Goal: Transaction & Acquisition: Purchase product/service

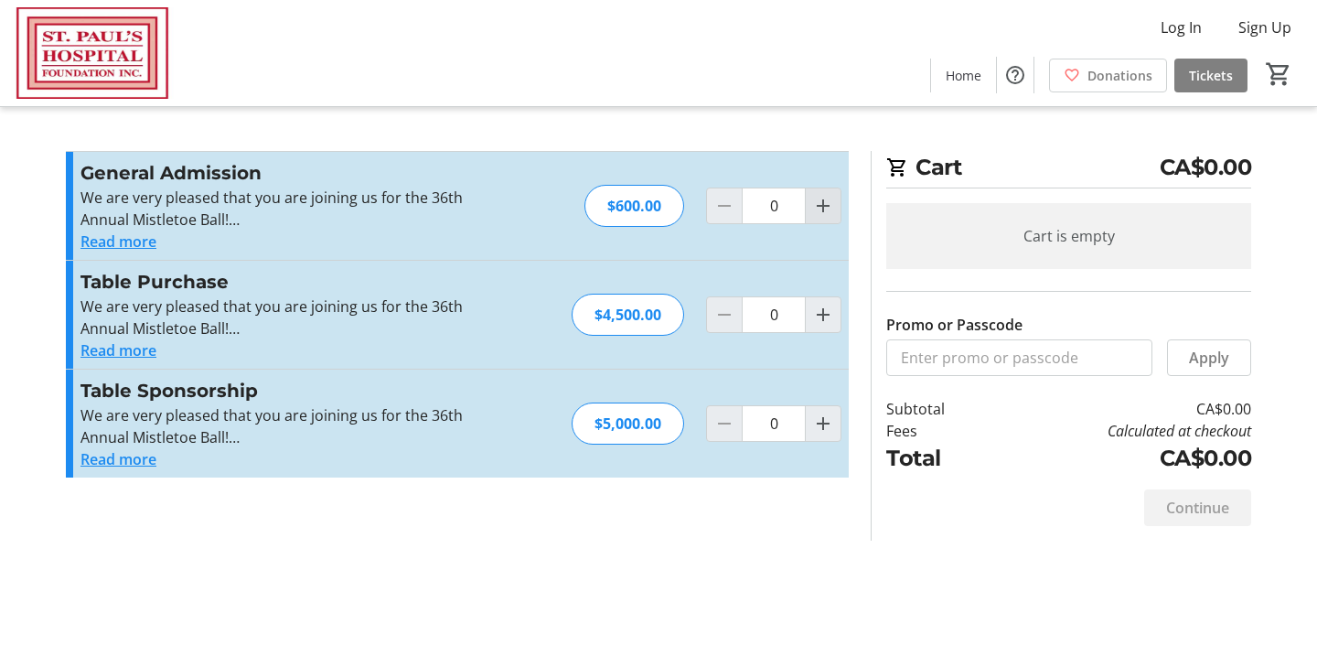
click at [818, 204] on mat-icon "Increment by one" at bounding box center [823, 206] width 22 height 22
type input "1"
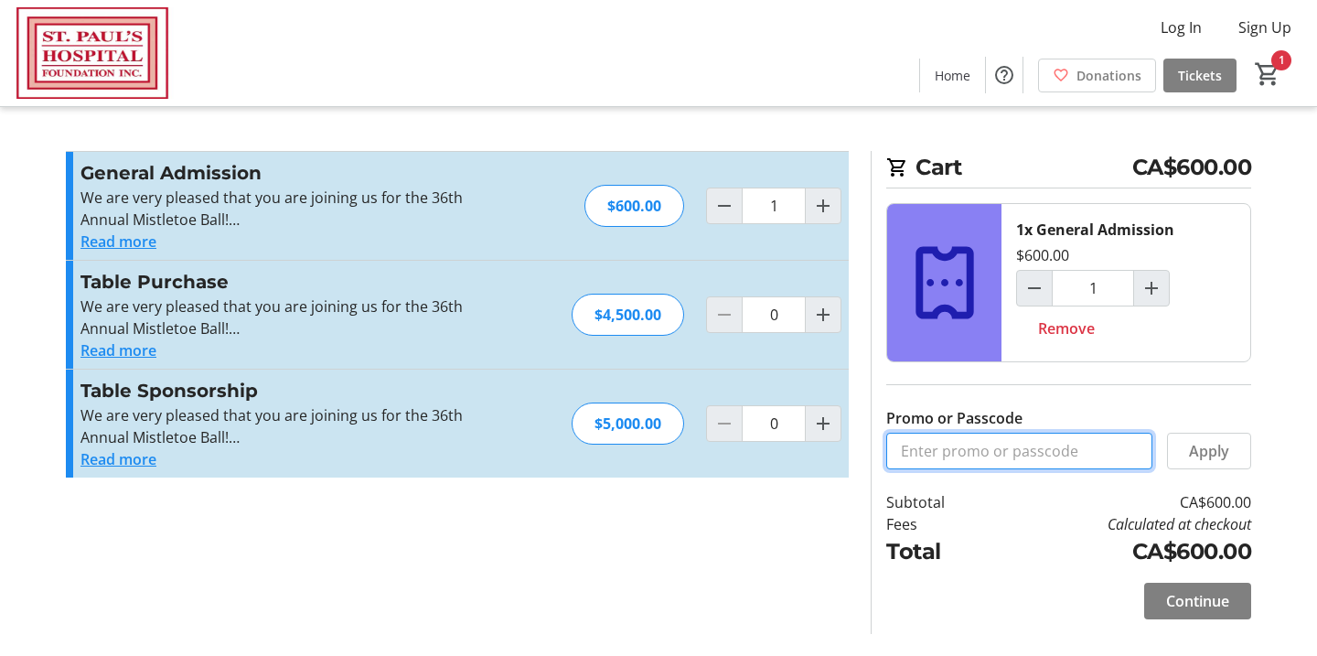
click at [956, 452] on input "Promo or Passcode" at bounding box center [1019, 451] width 266 height 37
paste input "M15713703"
type input "M15713703"
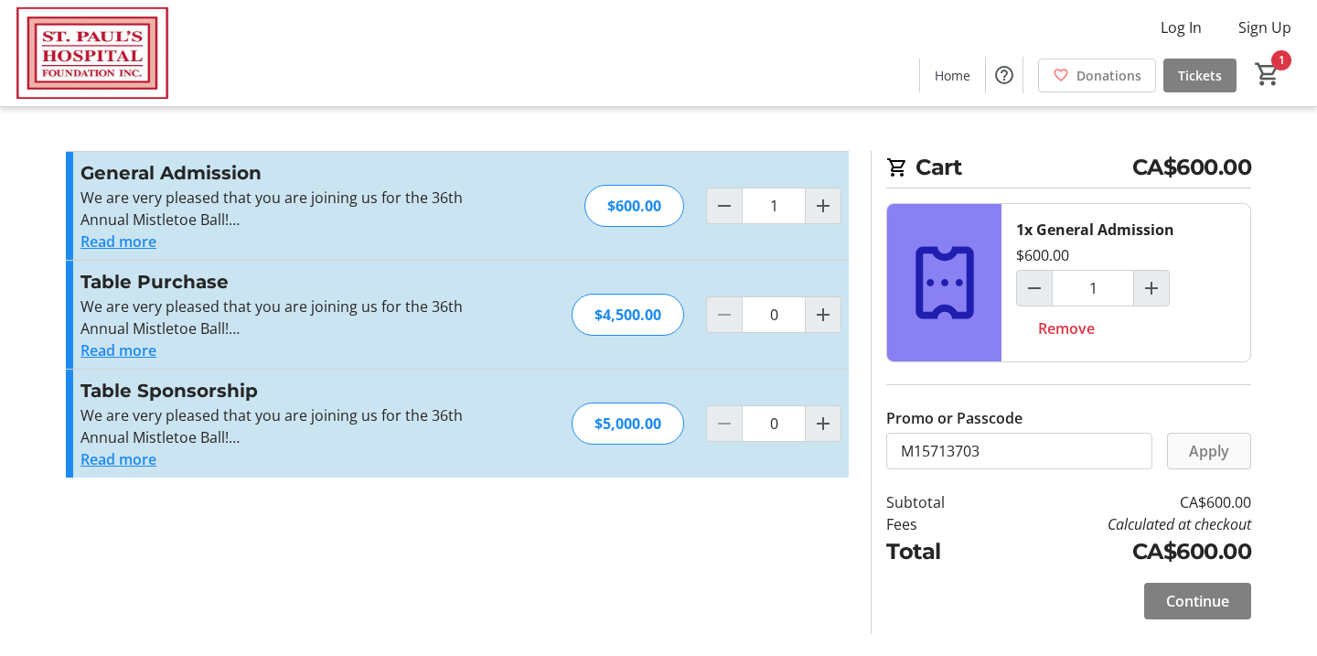
click at [1198, 449] on span "Apply" at bounding box center [1209, 451] width 40 height 22
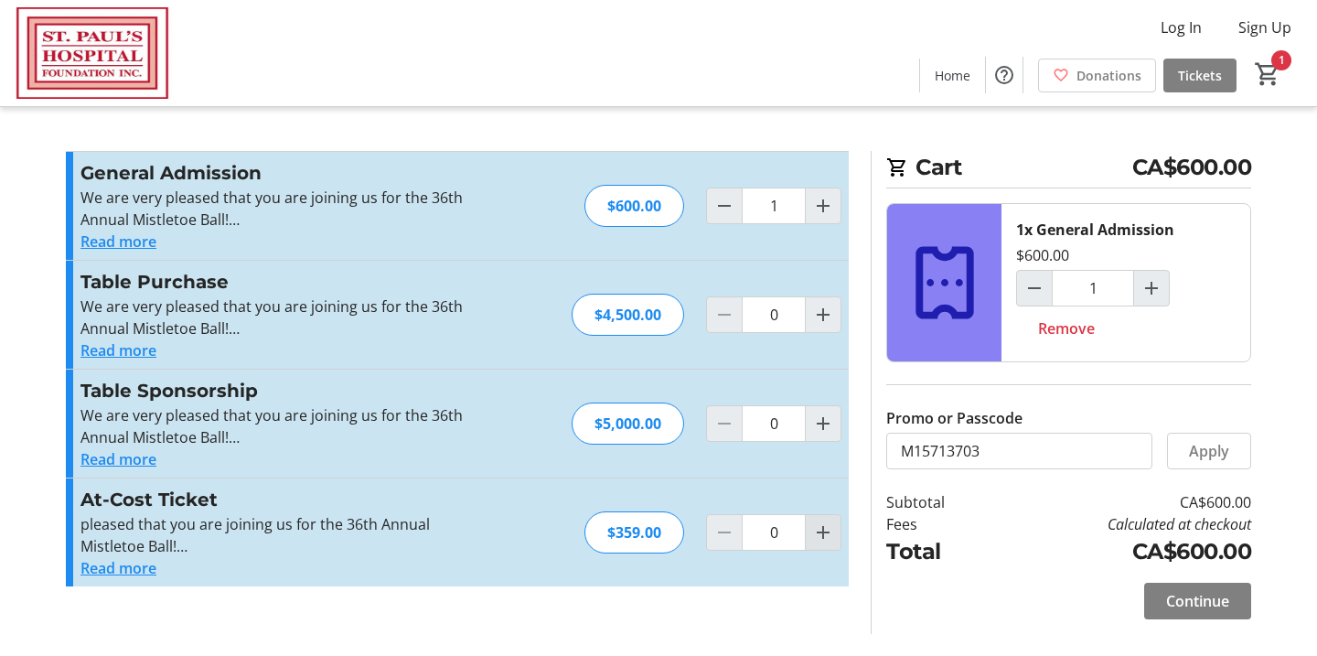
click at [831, 531] on mat-icon "Increment by one" at bounding box center [823, 532] width 22 height 22
type input "1"
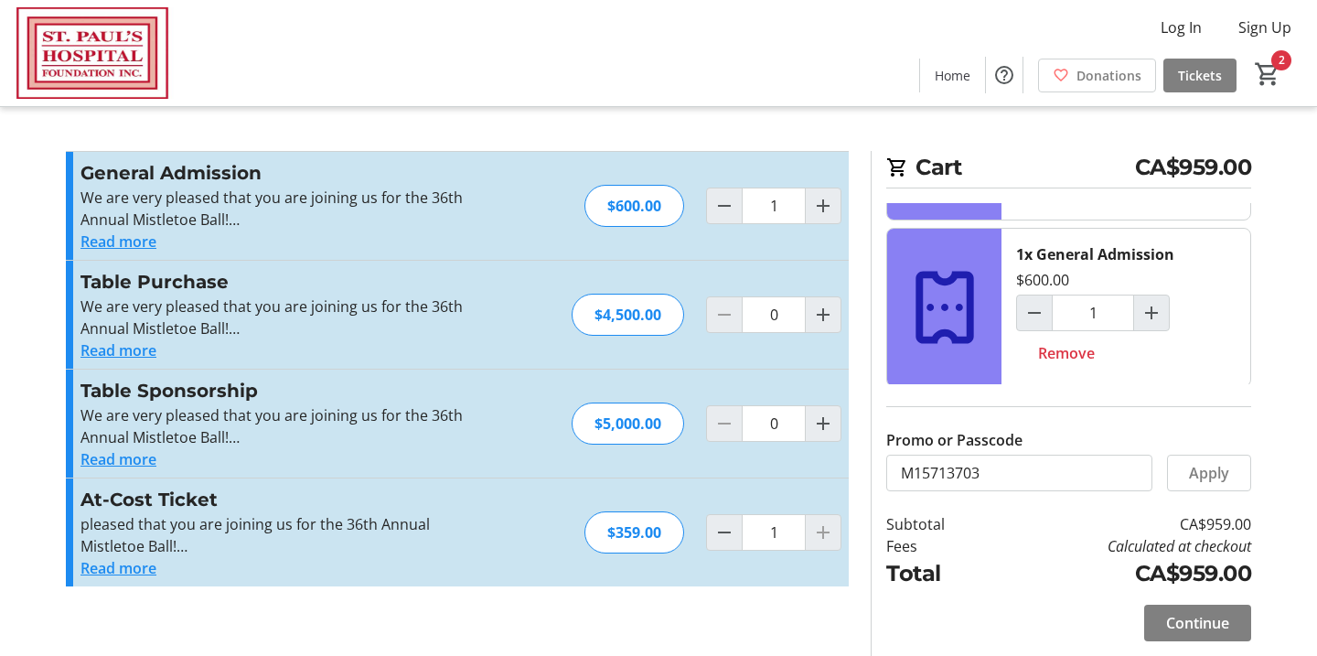
scroll to position [141, 0]
click at [1063, 360] on span "Remove" at bounding box center [1066, 354] width 57 height 22
type input "0"
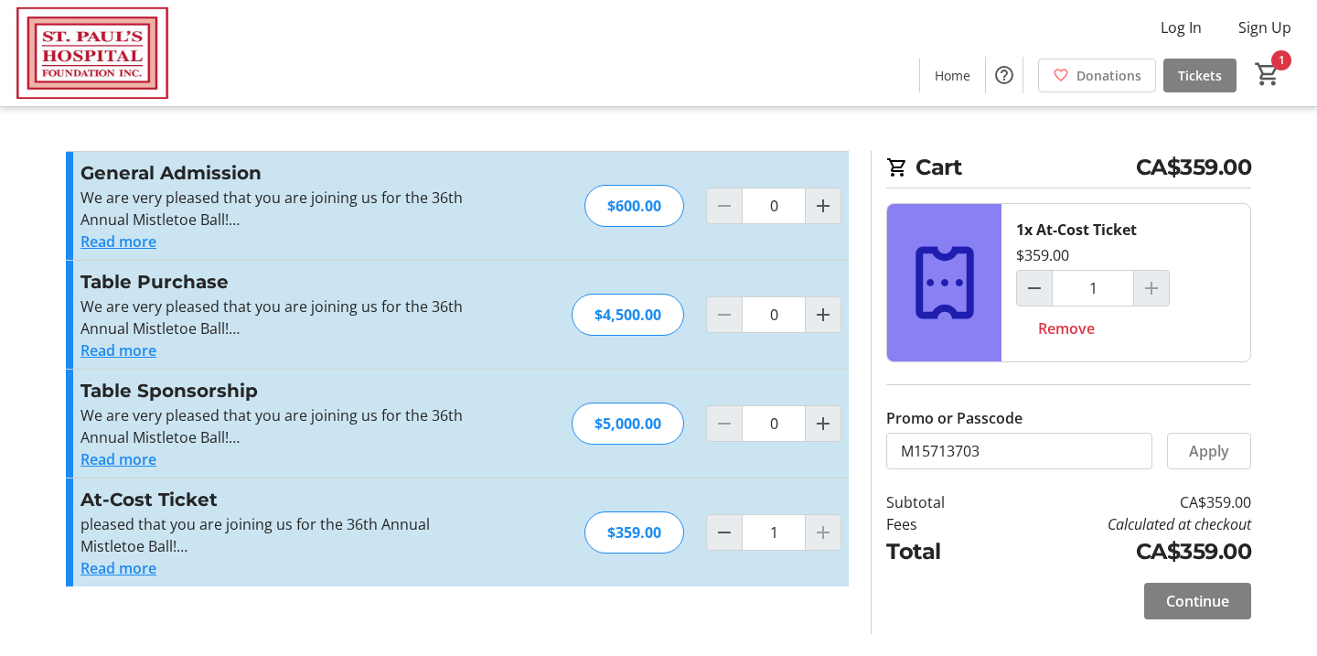
click at [141, 569] on button "Read more" at bounding box center [119, 568] width 76 height 22
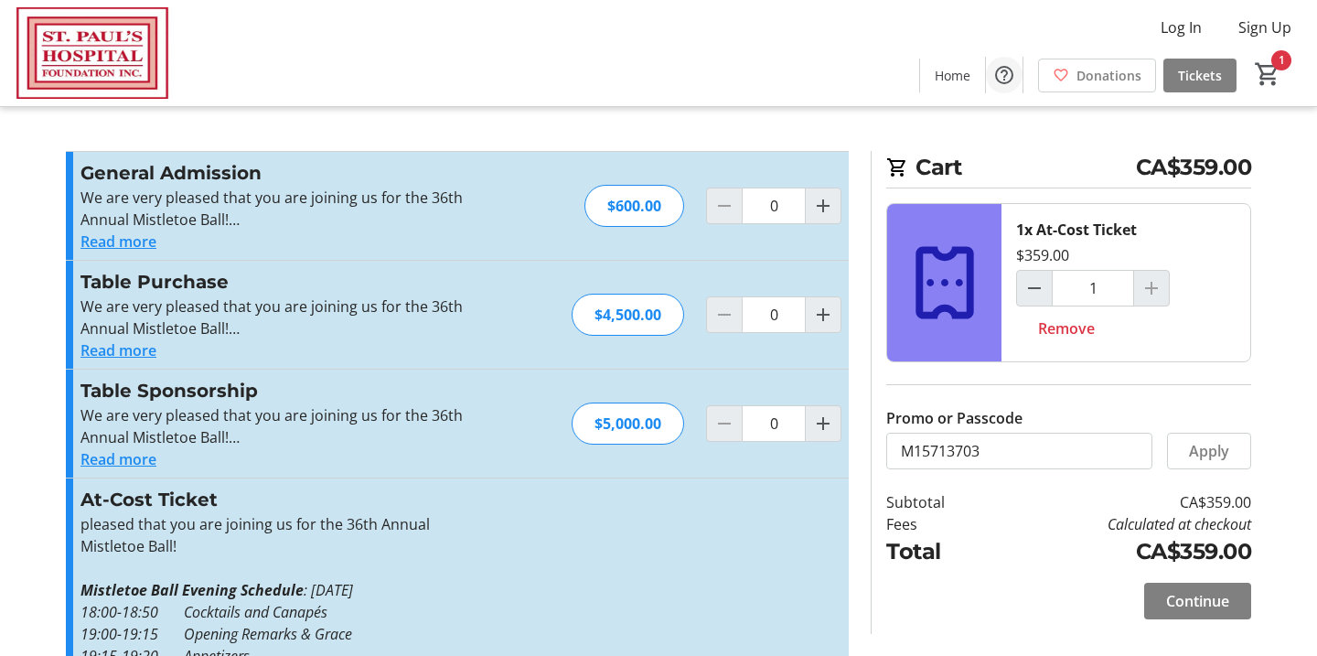
click at [1004, 76] on mat-icon "Help" at bounding box center [1004, 75] width 22 height 22
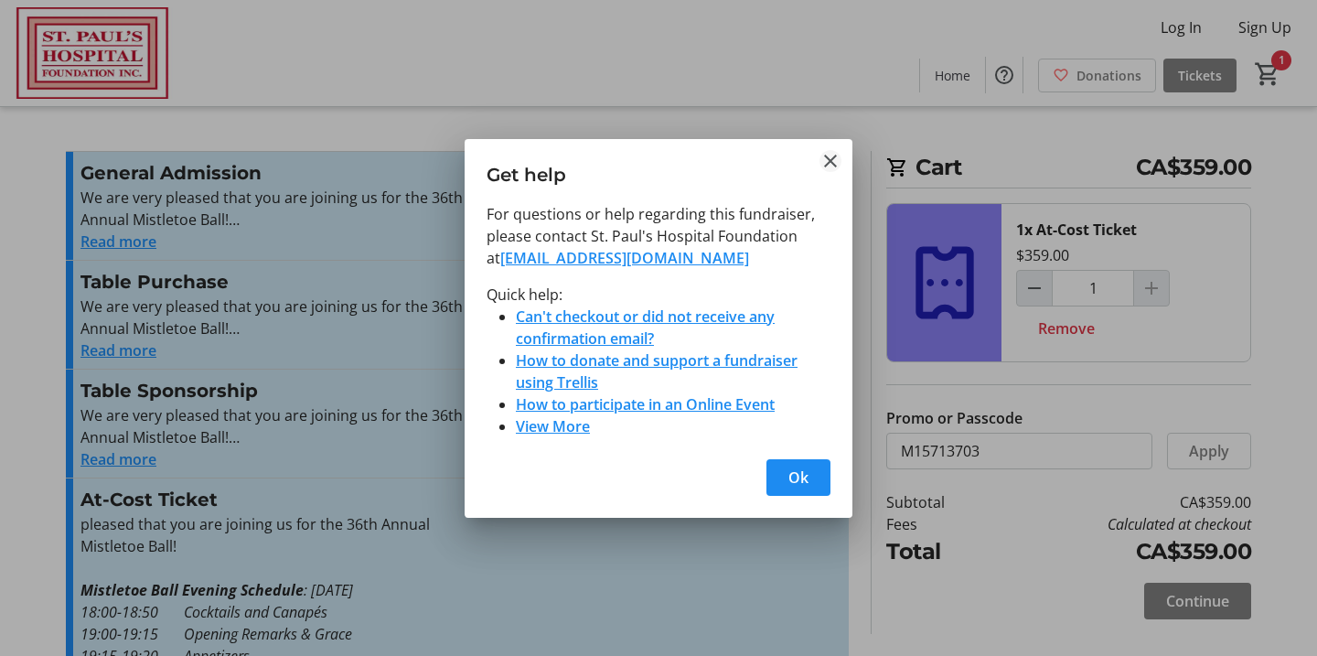
click at [835, 161] on mat-icon "Close" at bounding box center [831, 161] width 22 height 22
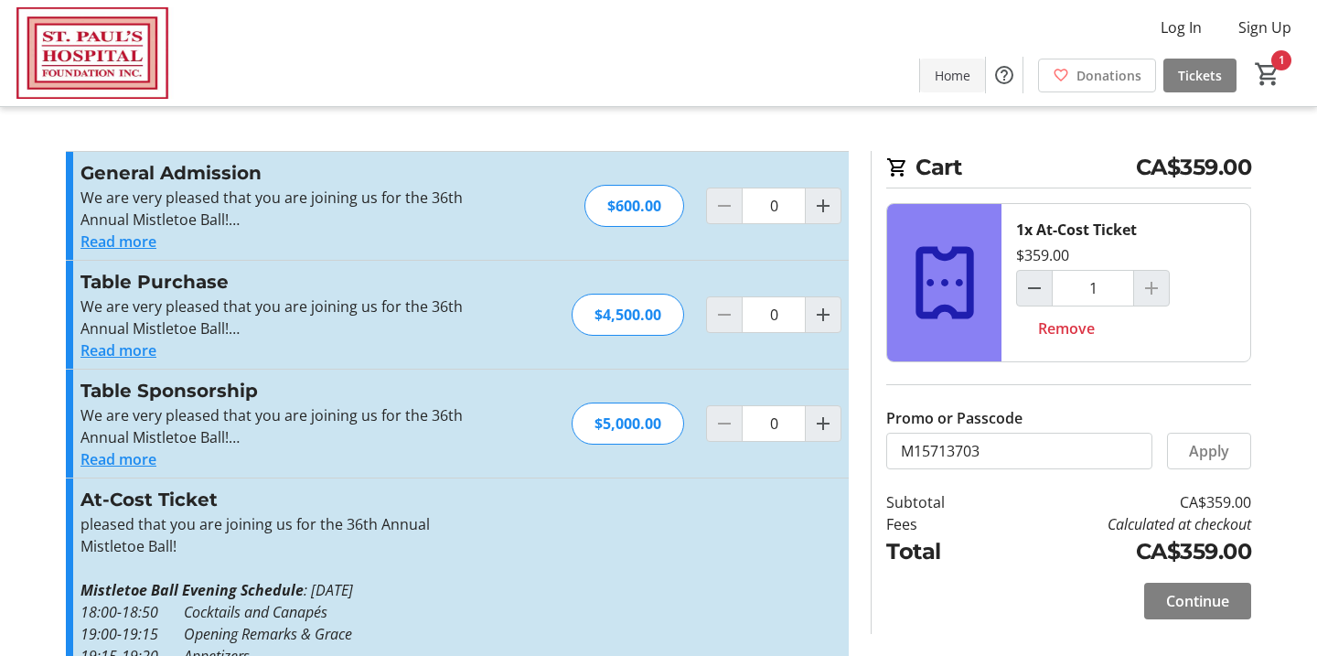
click at [966, 67] on span "Home" at bounding box center [953, 75] width 36 height 19
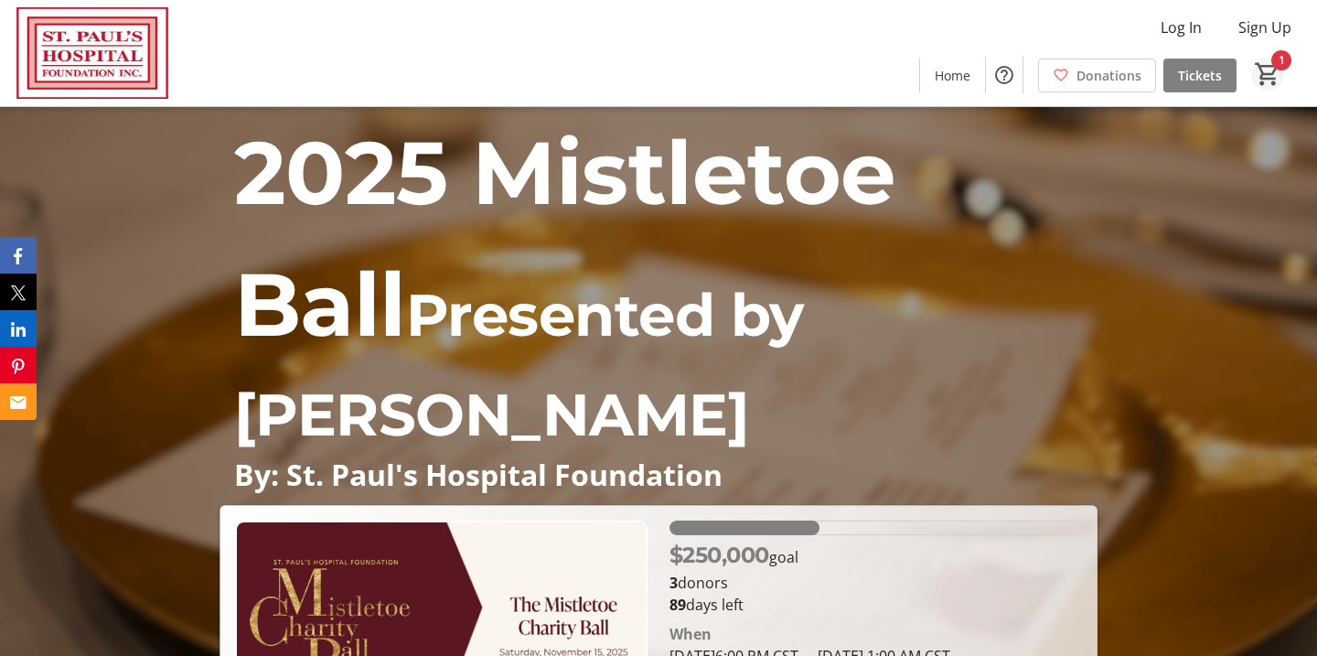
click at [1279, 63] on mat-icon "1" at bounding box center [1267, 73] width 27 height 27
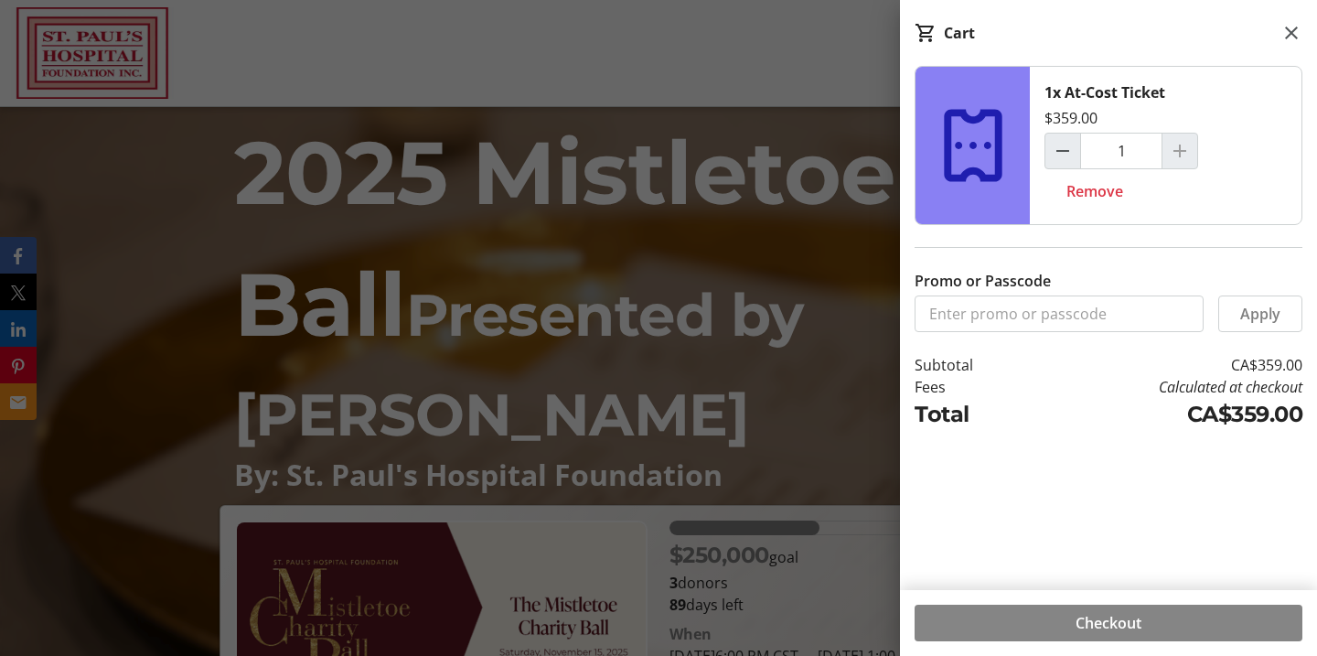
click at [1106, 626] on span "Checkout" at bounding box center [1109, 623] width 66 height 22
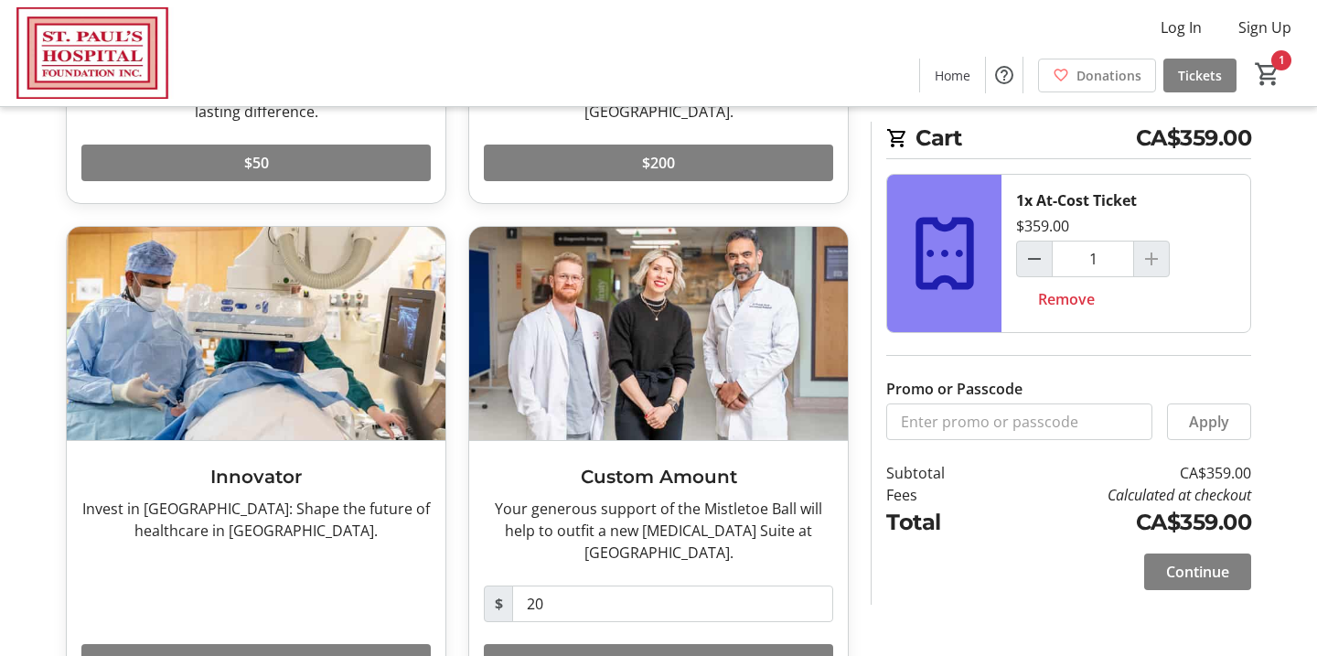
scroll to position [405, 0]
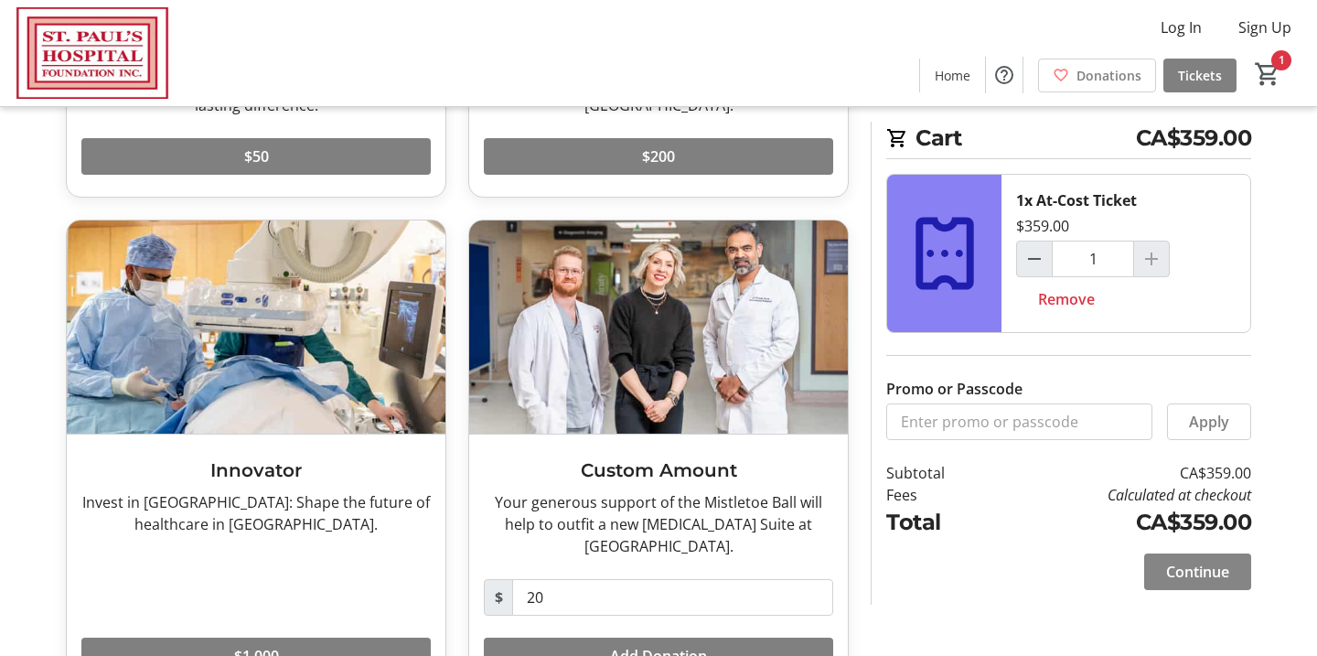
click at [1213, 577] on span "Continue" at bounding box center [1197, 572] width 63 height 22
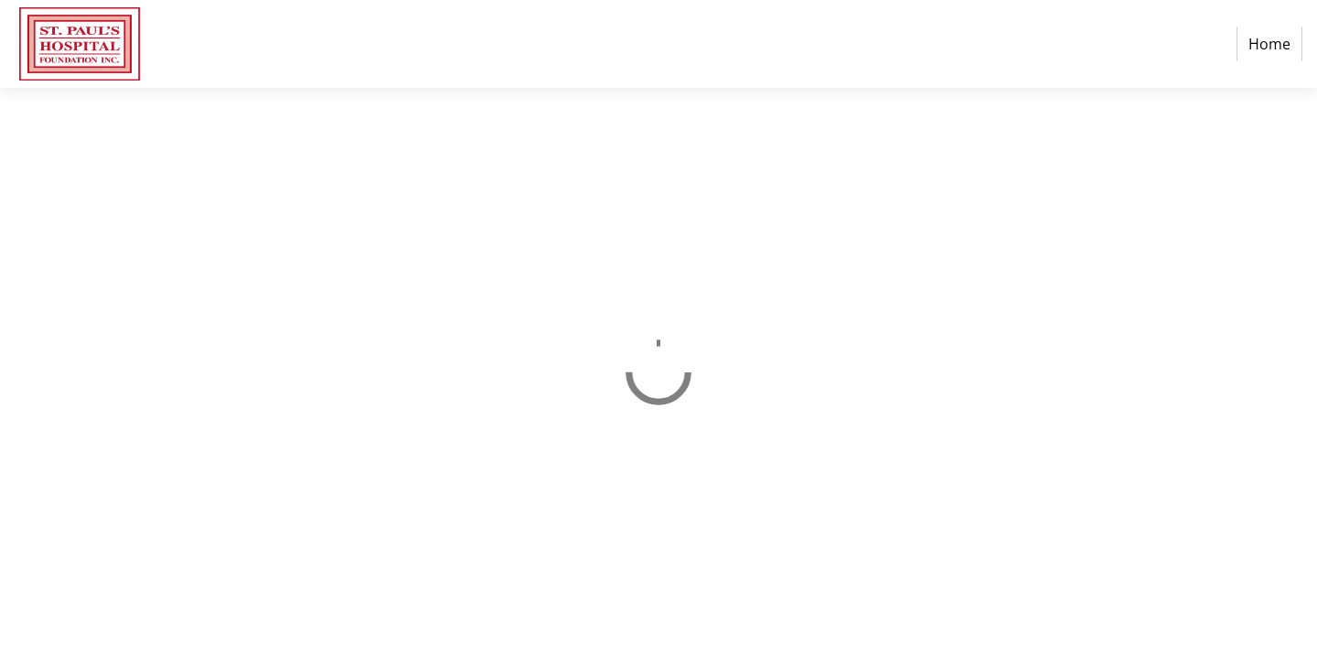
select select "CA"
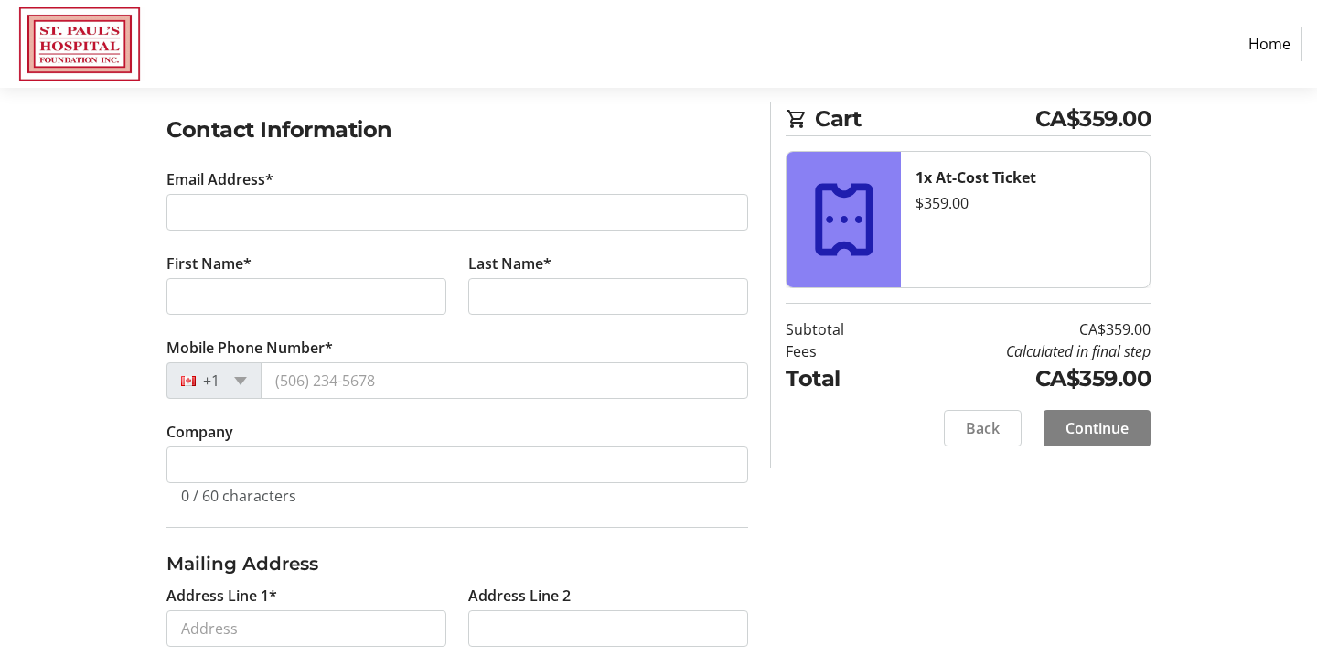
scroll to position [295, 0]
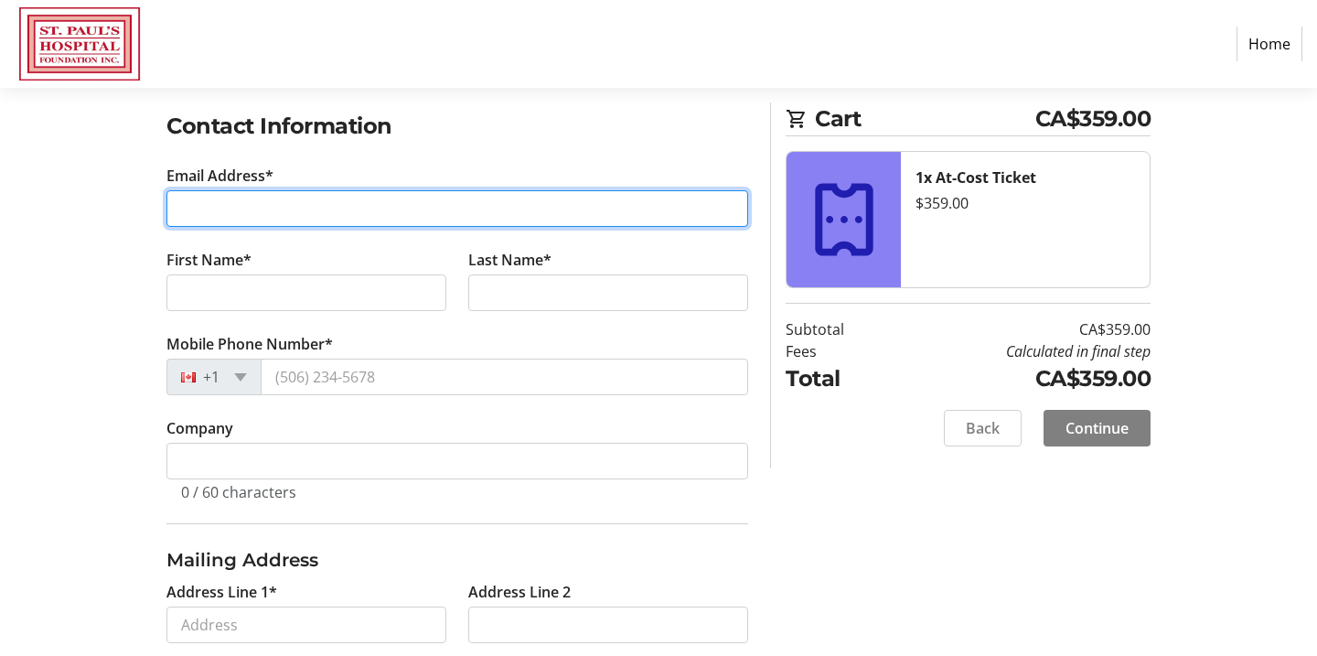
click at [360, 205] on input "Email Address*" at bounding box center [457, 208] width 582 height 37
type input "[EMAIL_ADDRESS][DOMAIN_NAME]"
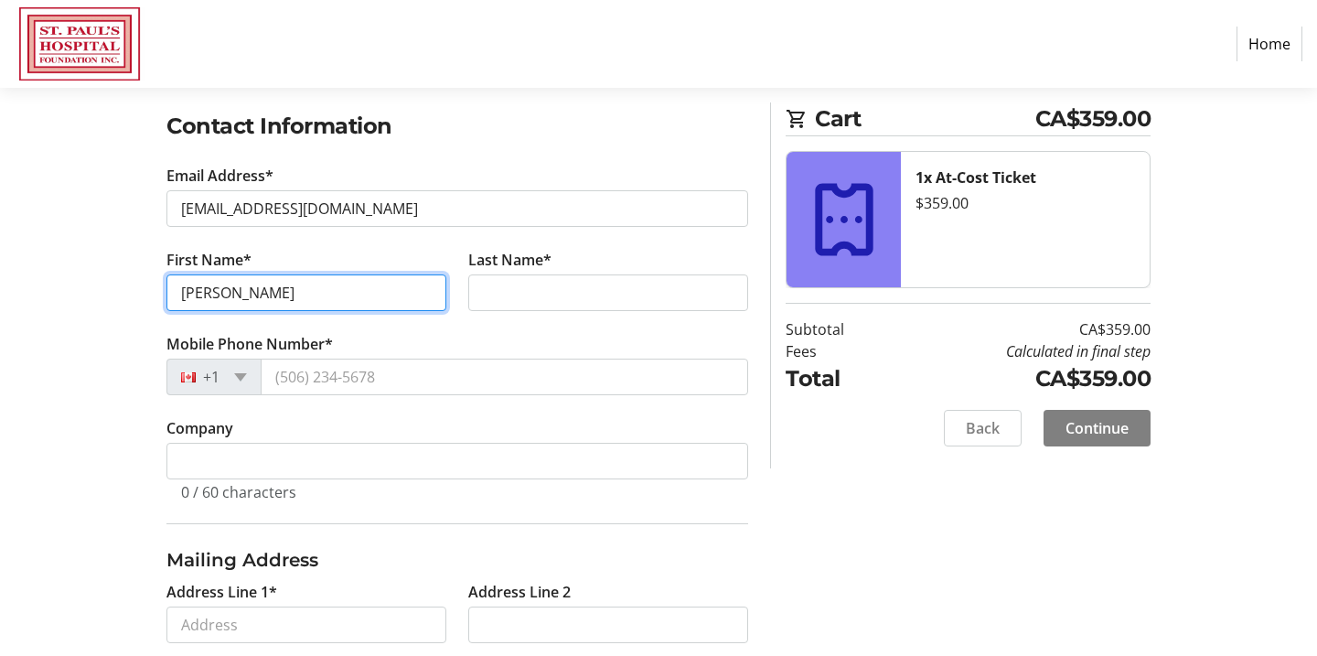
type input "[PERSON_NAME]"
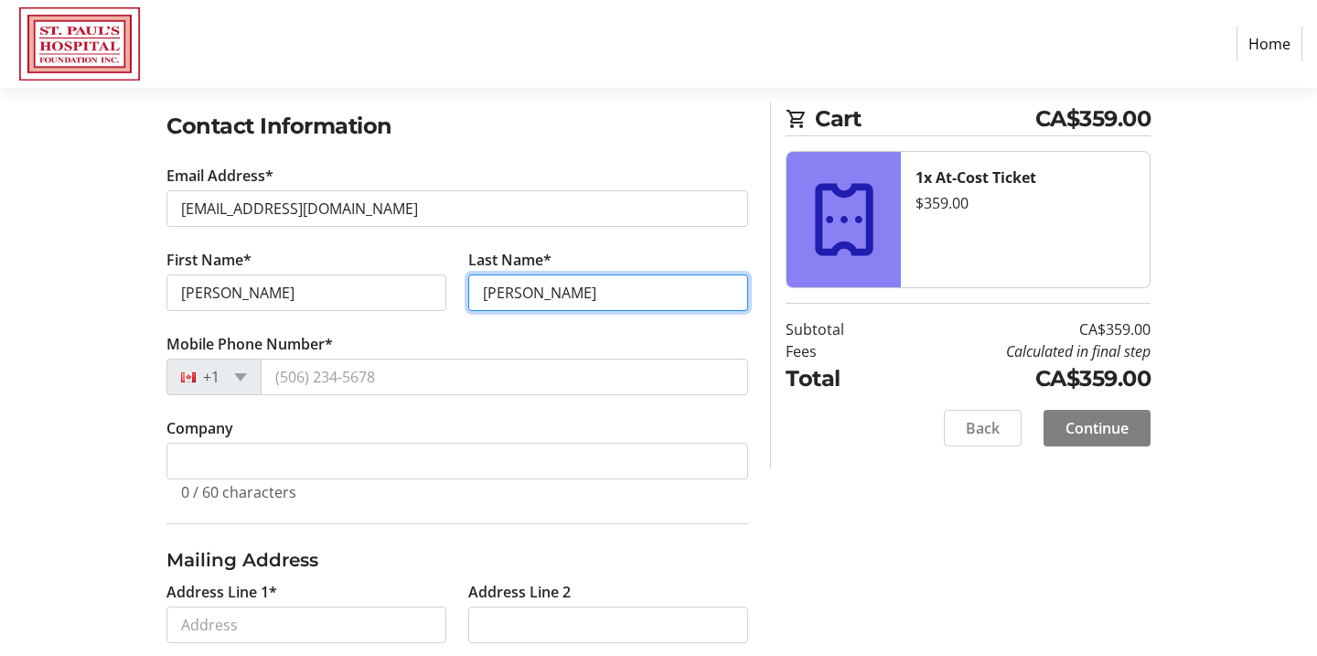
type input "[PERSON_NAME]"
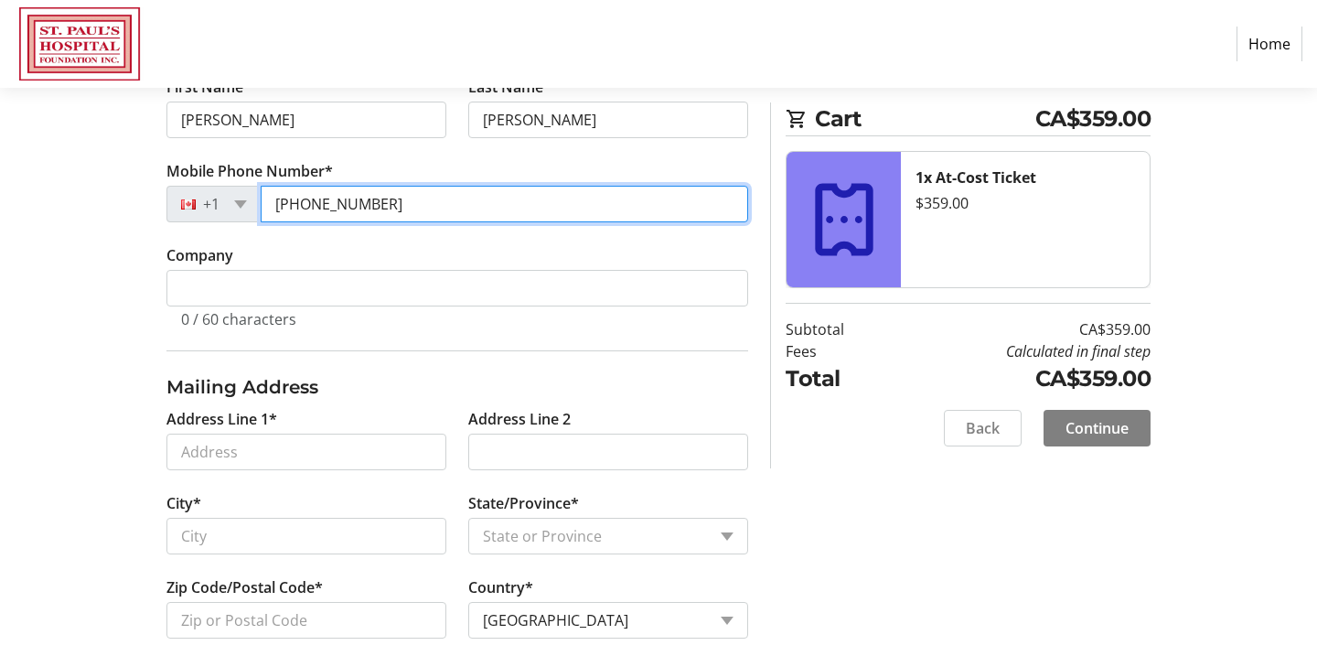
scroll to position [495, 0]
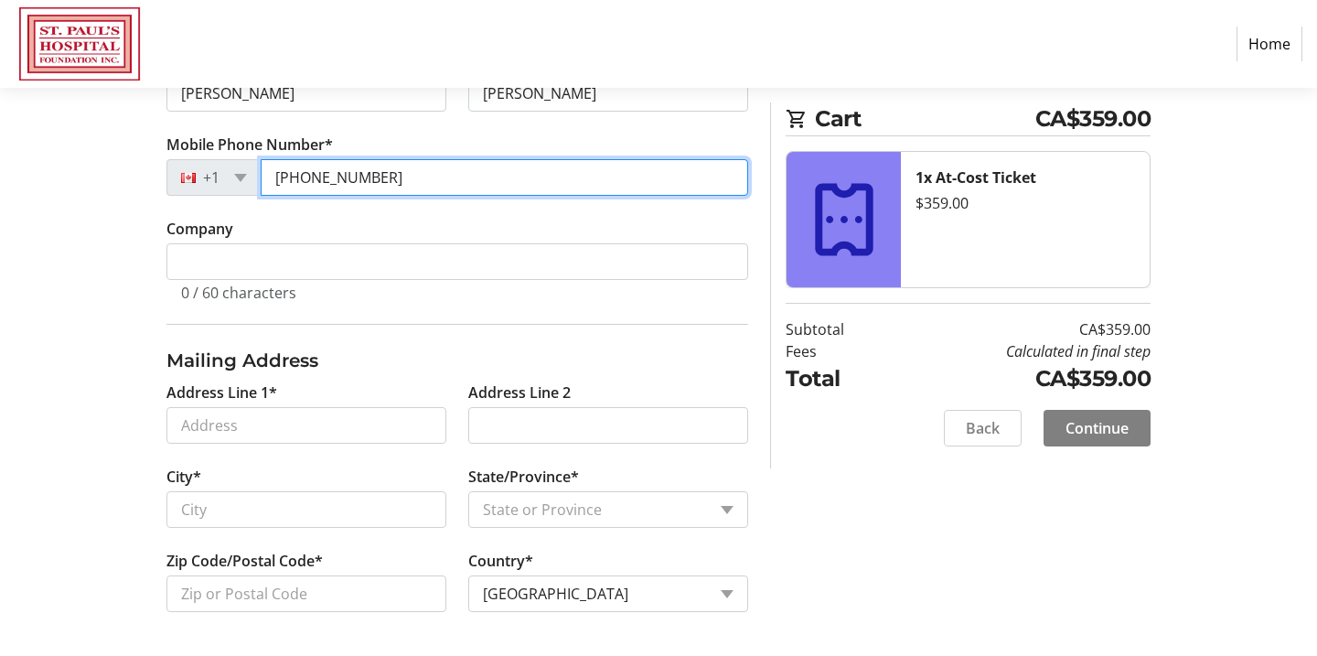
type input "[PHONE_NUMBER]"
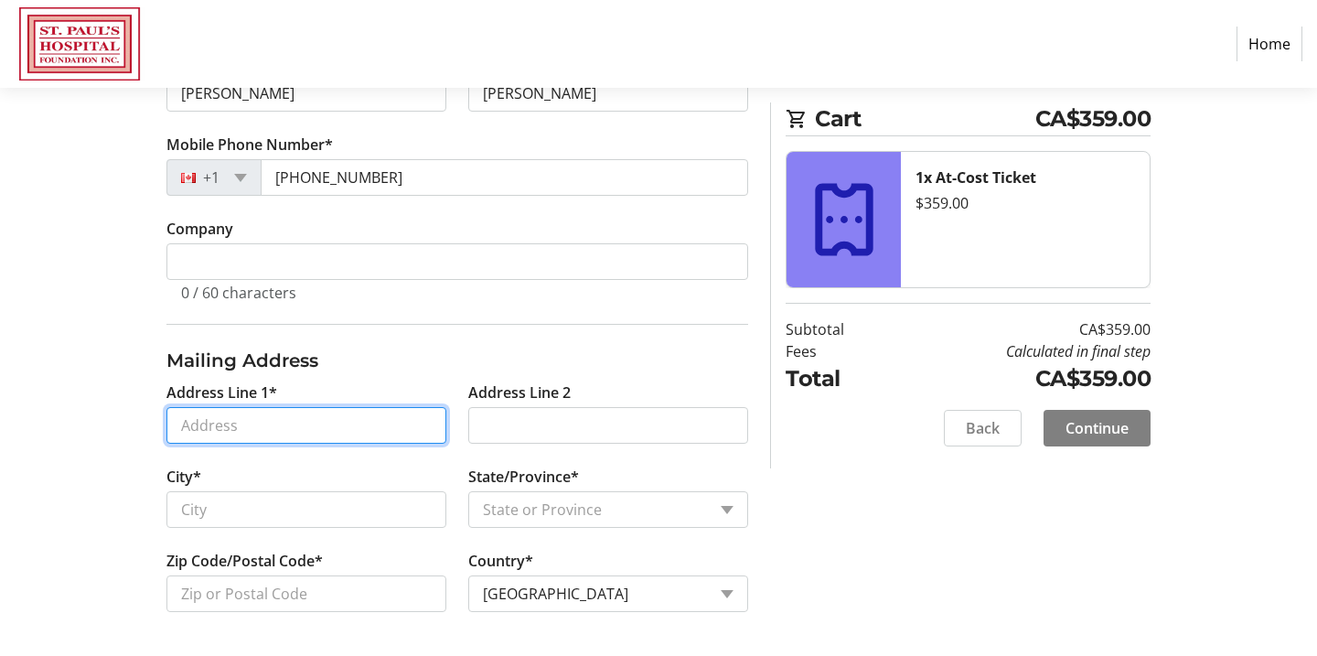
click at [310, 425] on input "Address Line 1*" at bounding box center [306, 425] width 280 height 37
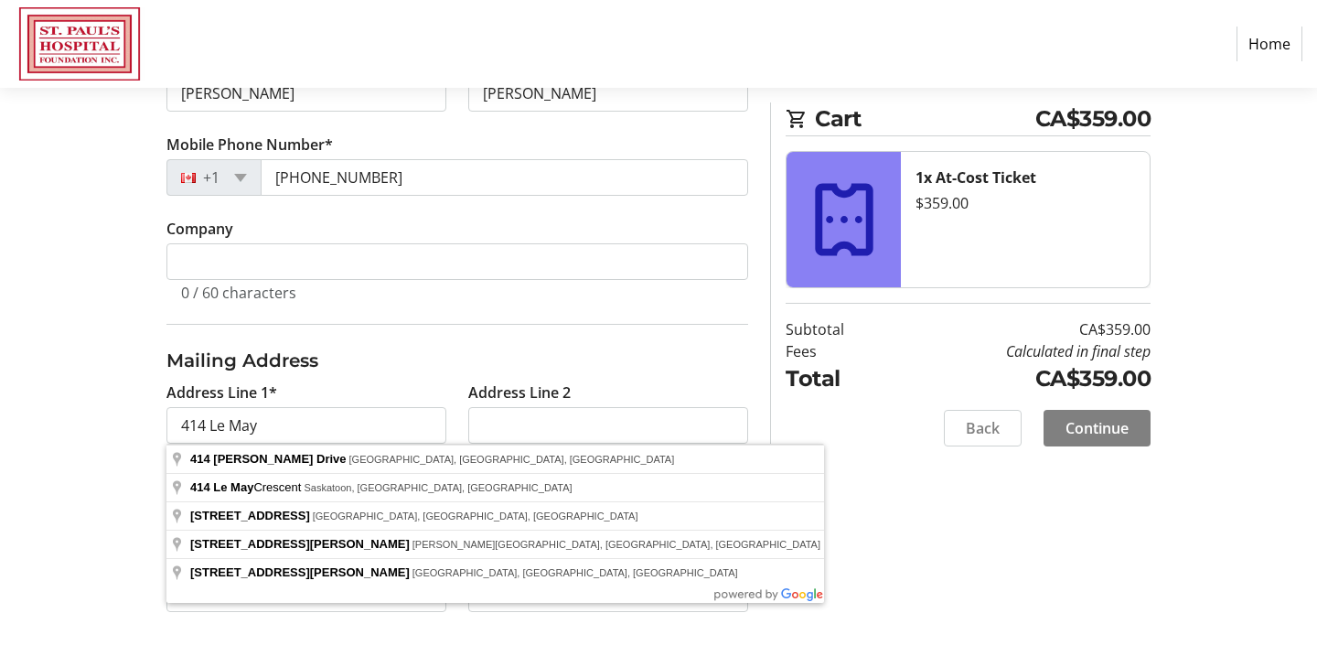
click at [149, 500] on div "Log In to Your Account (Optional) Or continue below to checkout as a guest. Log…" at bounding box center [659, 200] width 1208 height 911
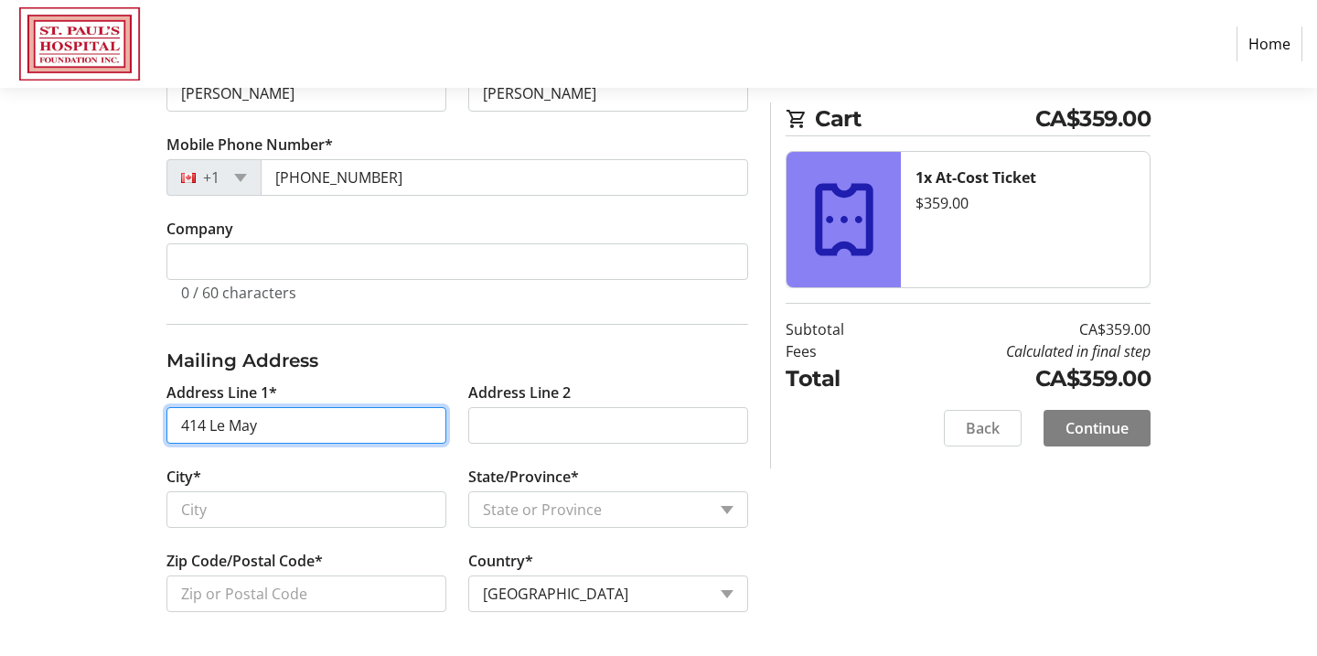
click at [271, 420] on input "414 Le May" at bounding box center [306, 425] width 280 height 37
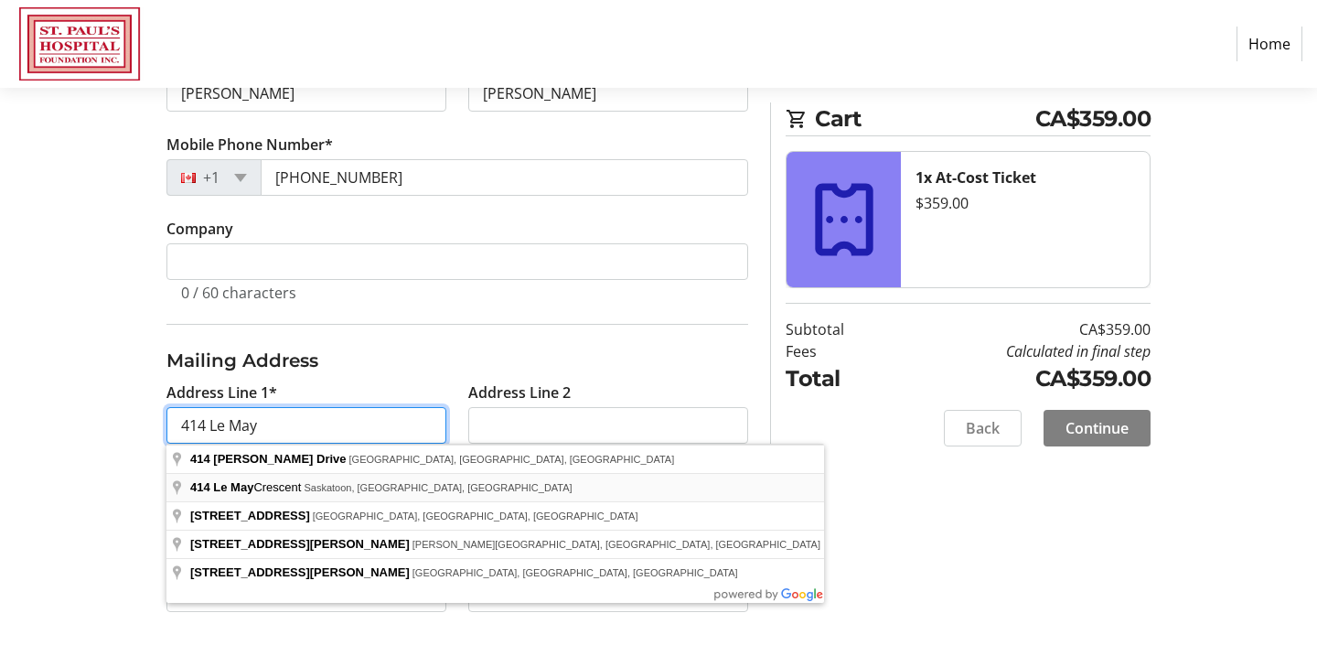
type input "[STREET_ADDRESS]"
type input "Saskatoon"
select select "SK"
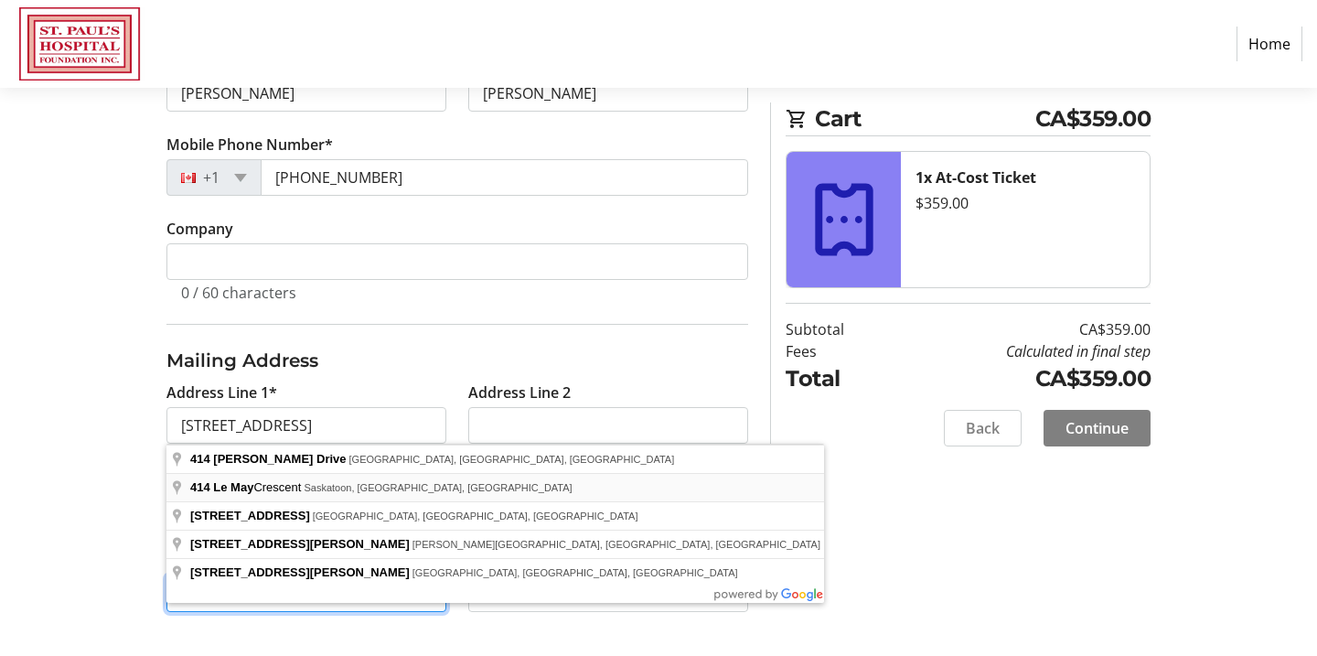
type input "S7S 1L1"
click at [454, 469] on tr-form-field "City* [GEOGRAPHIC_DATA]" at bounding box center [307, 508] width 302 height 84
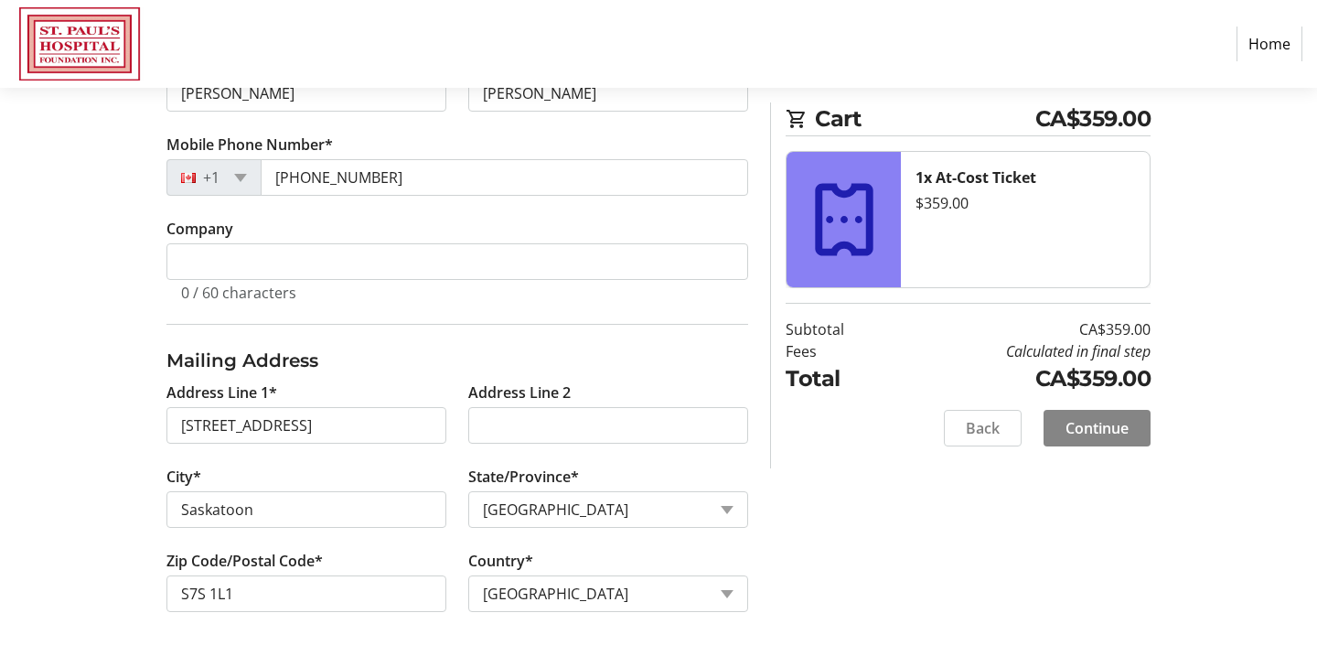
click at [1096, 431] on span "Continue" at bounding box center [1097, 428] width 63 height 22
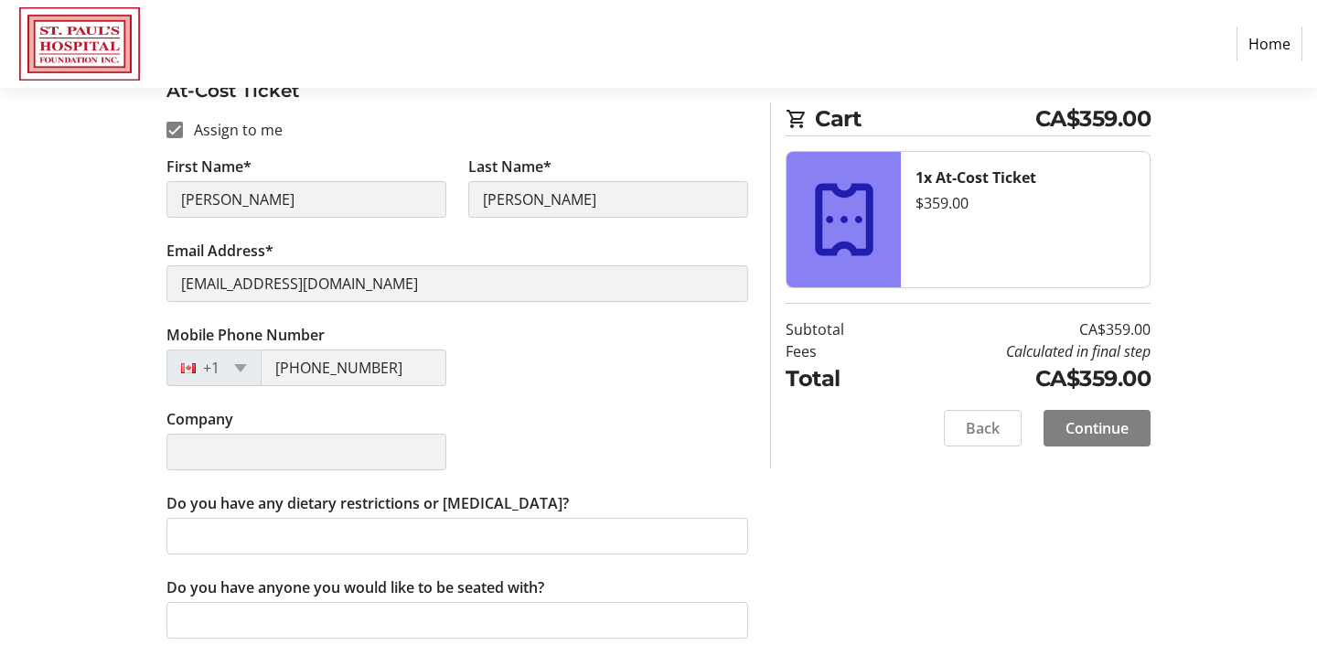
scroll to position [355, 0]
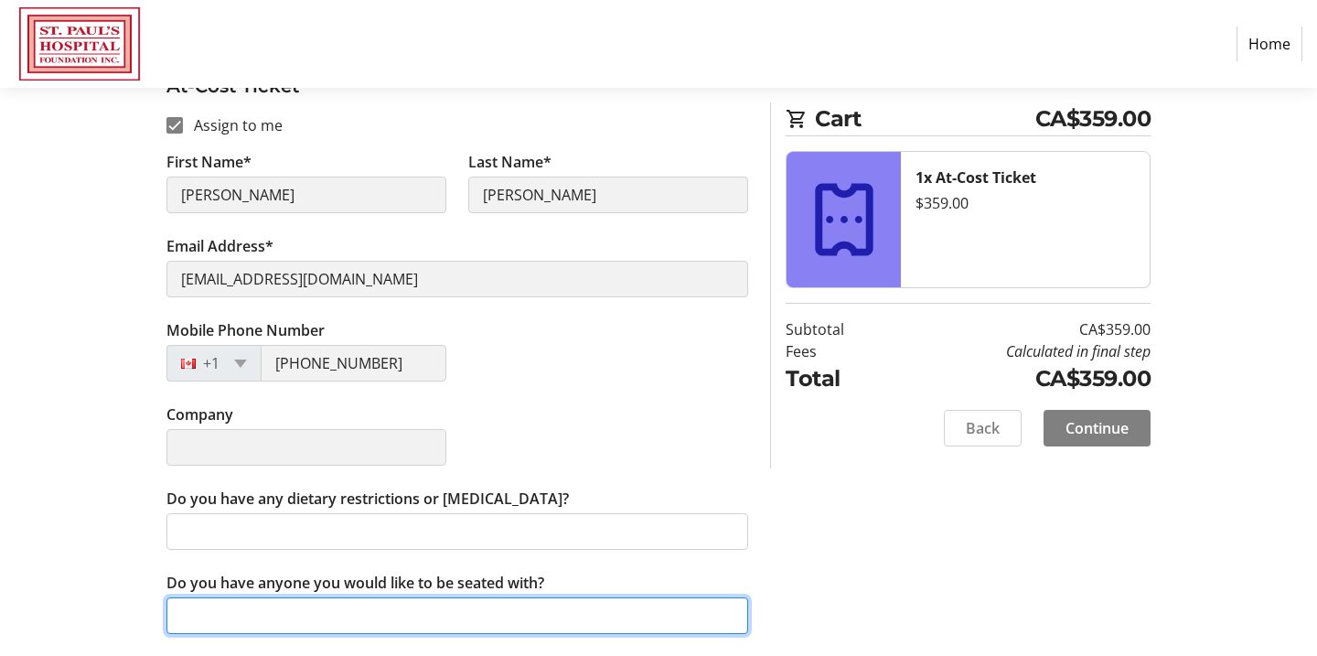
click at [322, 614] on input "Do you have anyone you would like to be seated with?" at bounding box center [457, 615] width 582 height 37
type input "[PERSON_NAME] and [PERSON_NAME]"
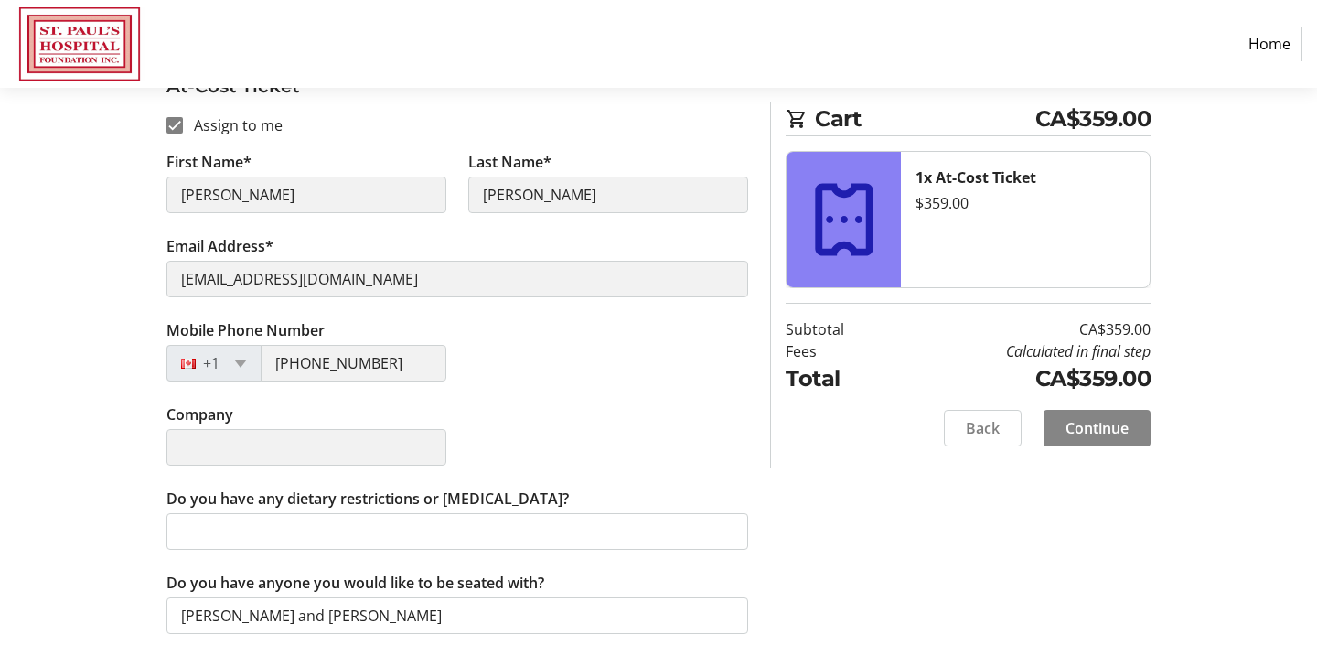
click at [1106, 429] on span "Continue" at bounding box center [1097, 428] width 63 height 22
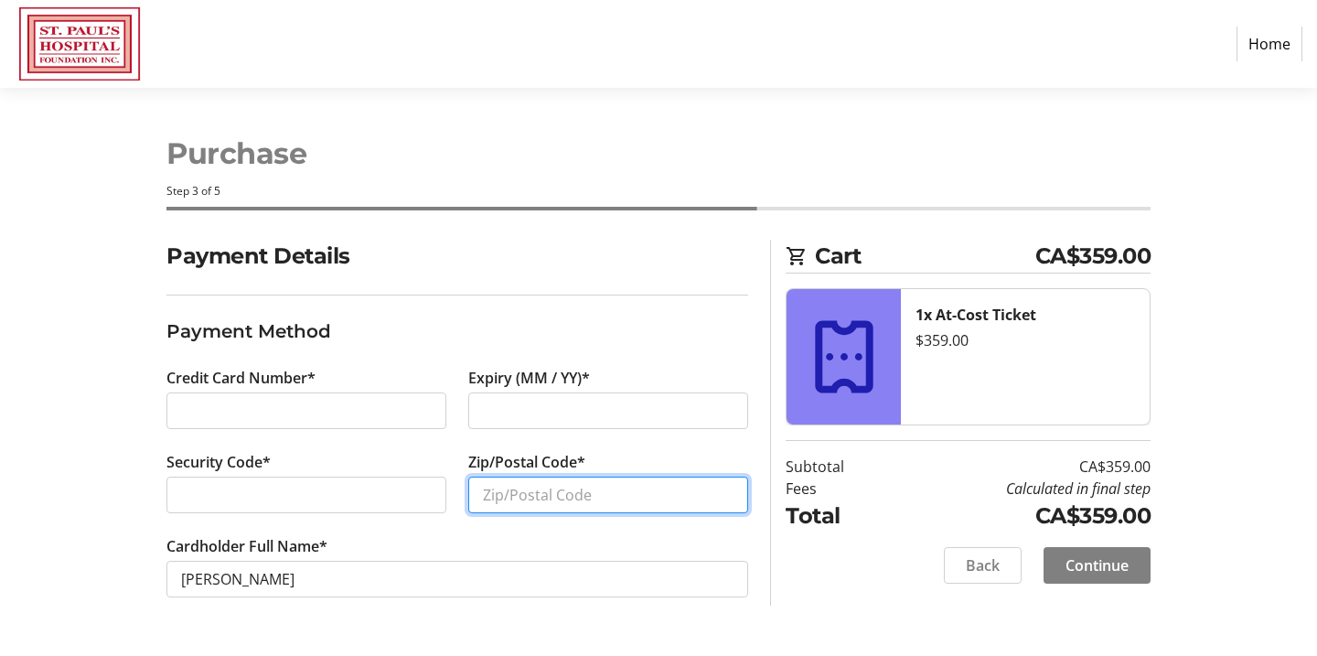
click at [569, 499] on input "Zip/Postal Code*" at bounding box center [608, 495] width 280 height 37
type input "S7S 1L1"
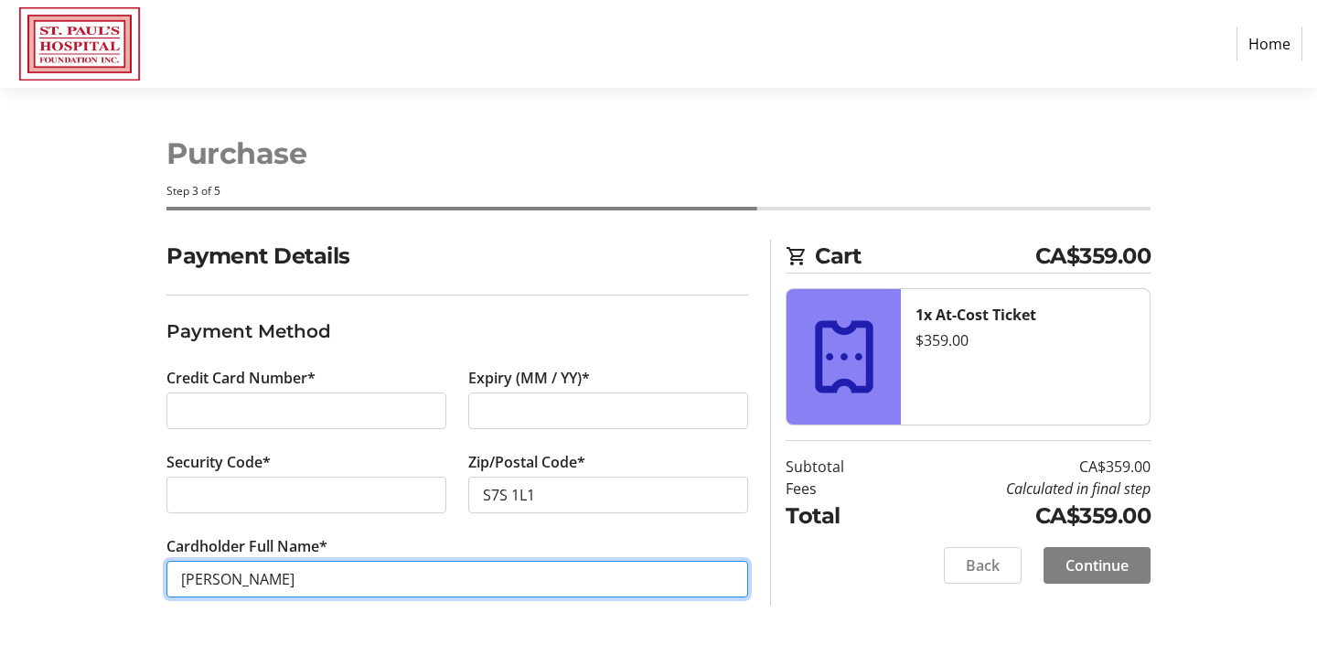
drag, startPoint x: 234, startPoint y: 581, endPoint x: 121, endPoint y: 579, distance: 113.4
click at [121, 579] on div "Payment Details Payment Method Credit Card Number* Expiry (MM / YY)* Security C…" at bounding box center [659, 441] width 1208 height 402
type input "[PERSON_NAME]"
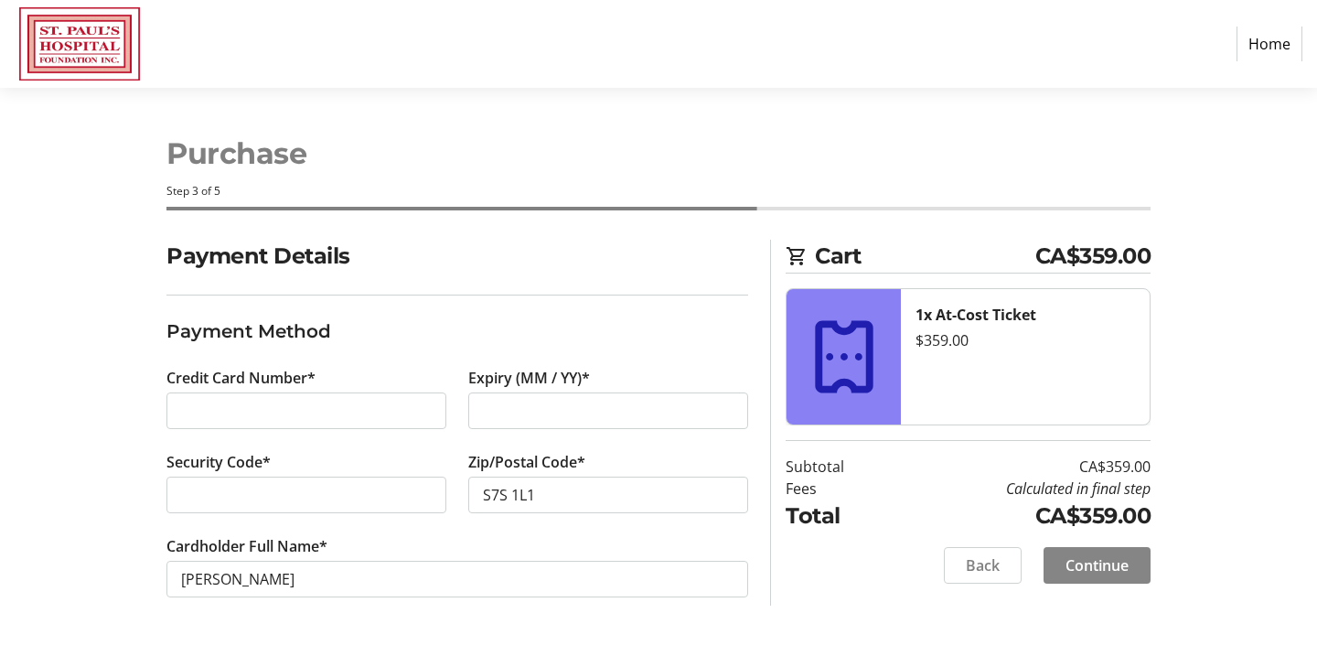
click at [1101, 569] on span "Continue" at bounding box center [1097, 565] width 63 height 22
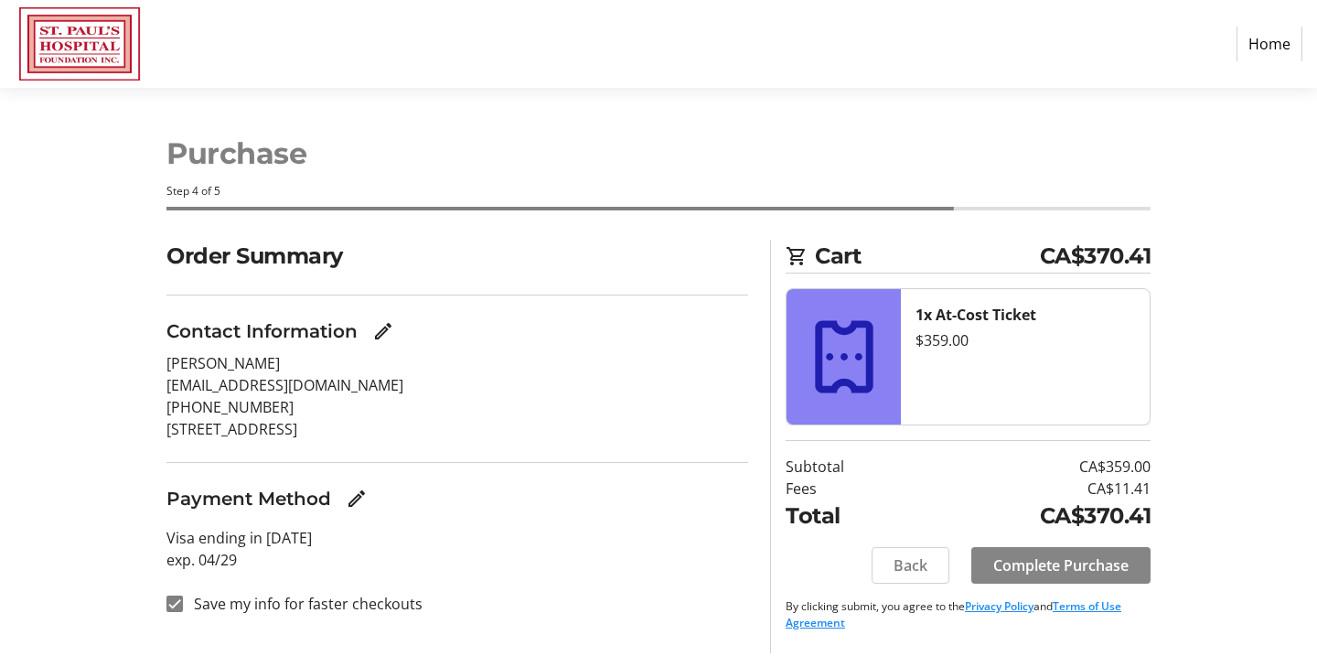
click at [1062, 567] on span "Complete Purchase" at bounding box center [1060, 565] width 135 height 22
